Goal: Information Seeking & Learning: Learn about a topic

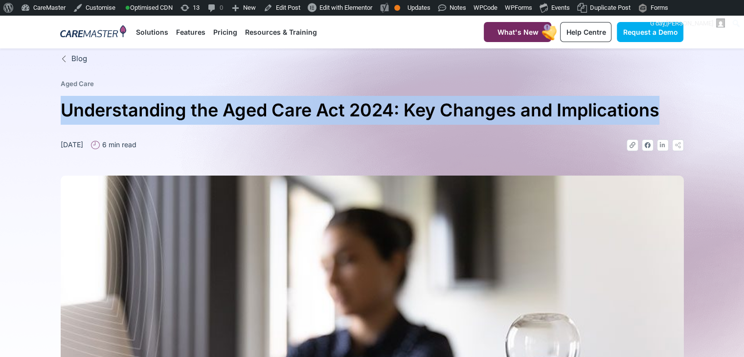
drag, startPoint x: 46, startPoint y: 115, endPoint x: 658, endPoint y: 111, distance: 611.6
click at [665, 111] on section "Blog Aged Care Understanding the Aged Care Act 2024: Key Changes and Implicatio…" at bounding box center [372, 309] width 744 height 522
copy h1 "Understanding the Aged Care Act 2024: Key Changes and Implications"
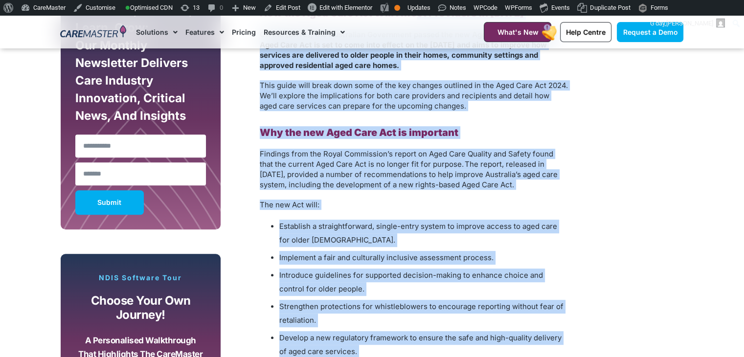
scroll to position [256, 0]
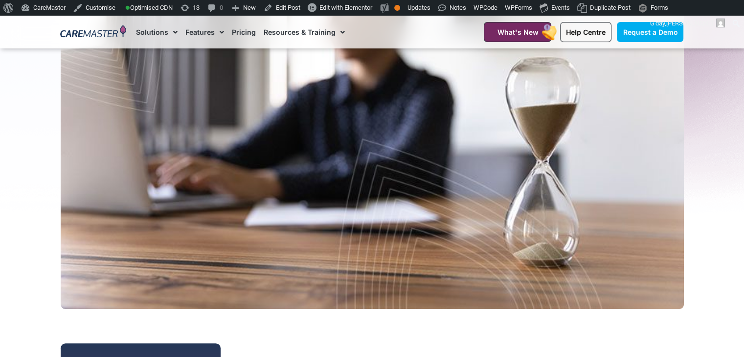
drag, startPoint x: 472, startPoint y: 249, endPoint x: 288, endPoint y: 347, distance: 208.8
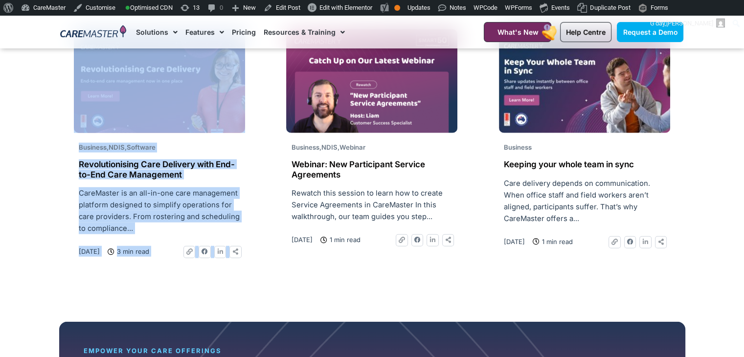
scroll to position [2033, 0]
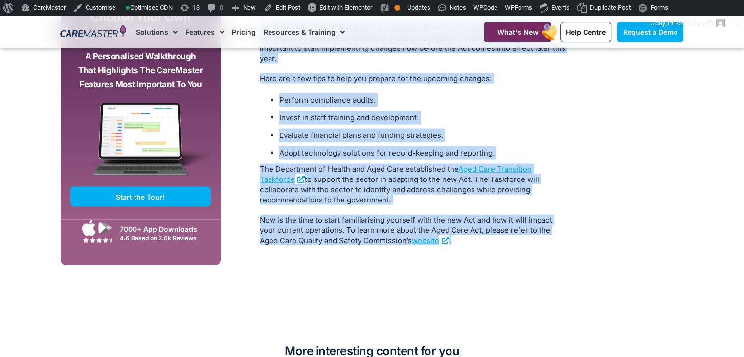
drag, startPoint x: 256, startPoint y: 58, endPoint x: 461, endPoint y: 246, distance: 278.1
copy div "How the Aged Care Act Will Affect Providers in 2025 On the 25th of November, 20…"
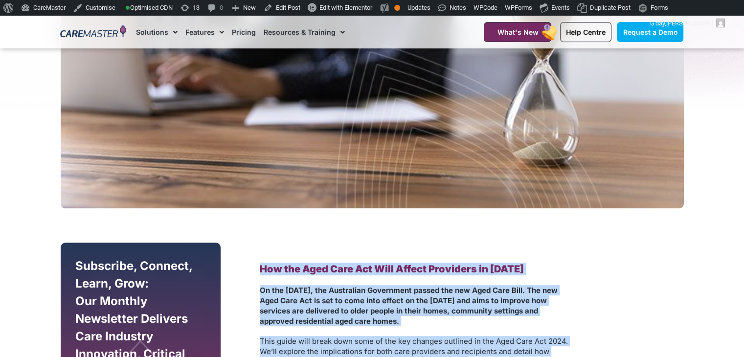
scroll to position [0, 0]
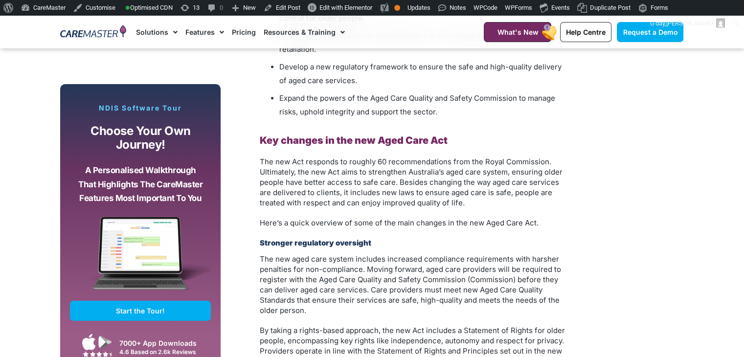
scroll to position [935, 0]
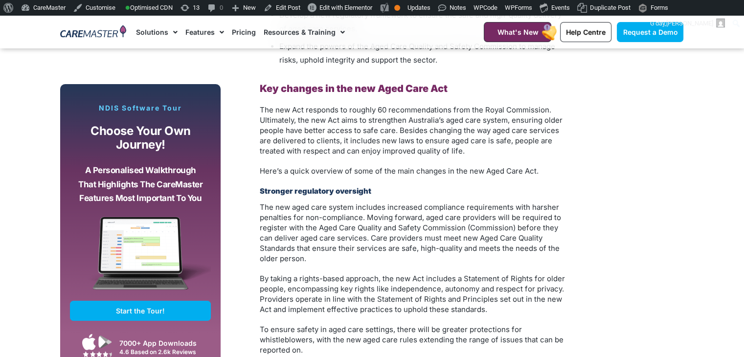
drag, startPoint x: 746, startPoint y: 92, endPoint x: 745, endPoint y: 116, distance: 23.5
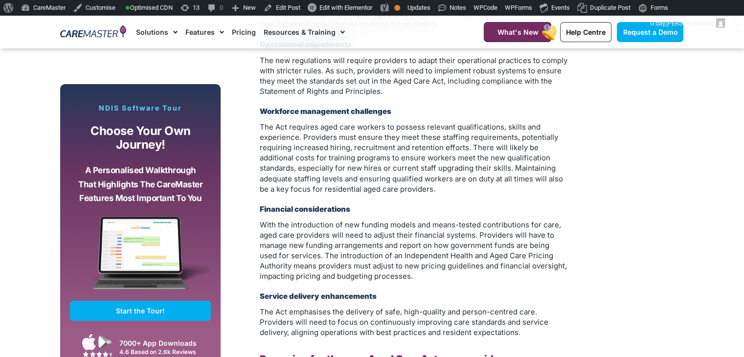
scroll to position [1677, 0]
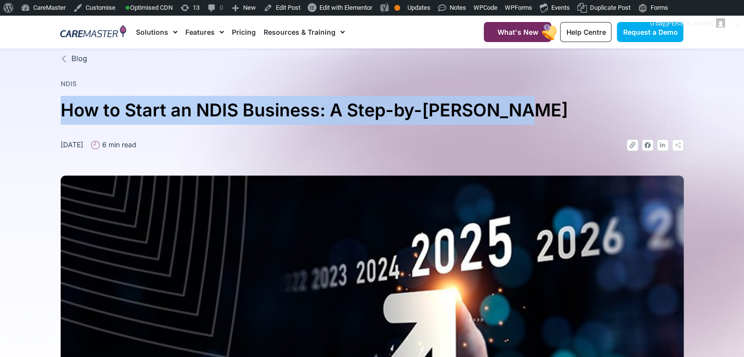
drag, startPoint x: 537, startPoint y: 115, endPoint x: 58, endPoint y: 114, distance: 479.0
click at [58, 114] on div "Blog NDIS How to Start an NDIS Business: A Step-by-Step Guide February 26, 2025…" at bounding box center [372, 309] width 633 height 522
copy h1 "How to Start an NDIS Business: A Step-by-[PERSON_NAME]"
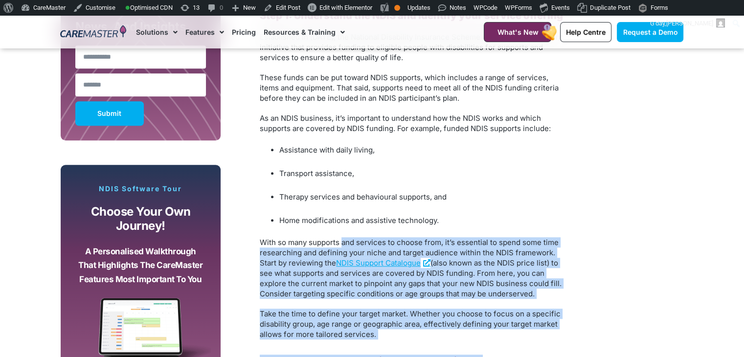
scroll to position [436, 0]
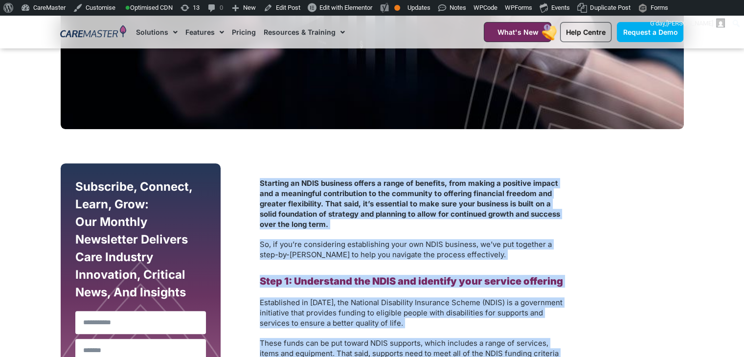
drag, startPoint x: 358, startPoint y: 304, endPoint x: 260, endPoint y: 177, distance: 160.1
copy div "Starting an NDIS business offers a range of benefits, from making a positive im…"
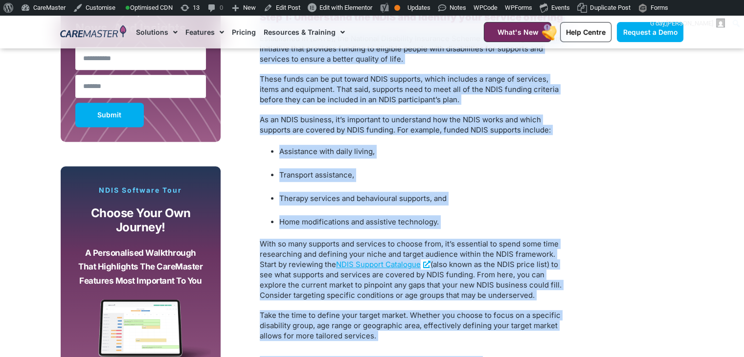
scroll to position [748, 0]
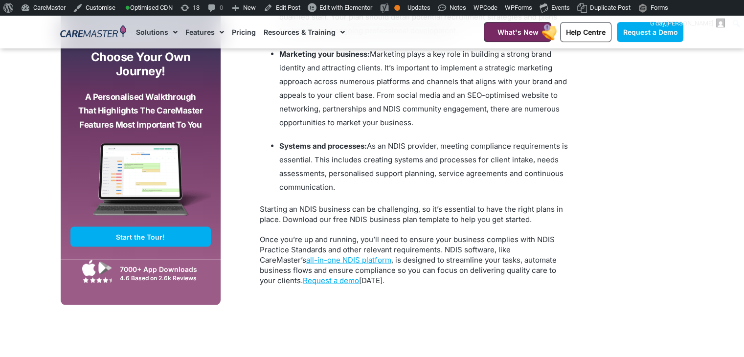
scroll to position [1950, 0]
